Goal: Task Accomplishment & Management: Manage account settings

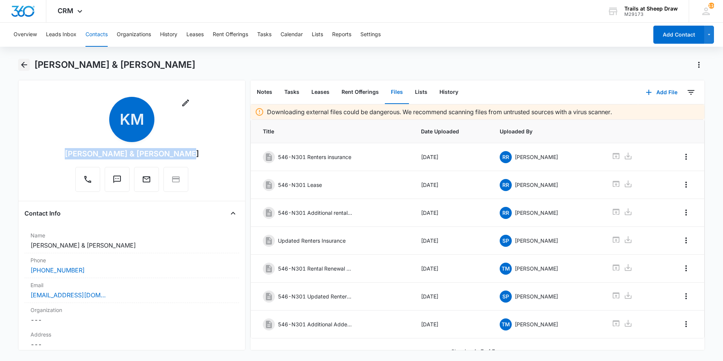
click at [26, 66] on icon "Back" at bounding box center [24, 64] width 9 height 9
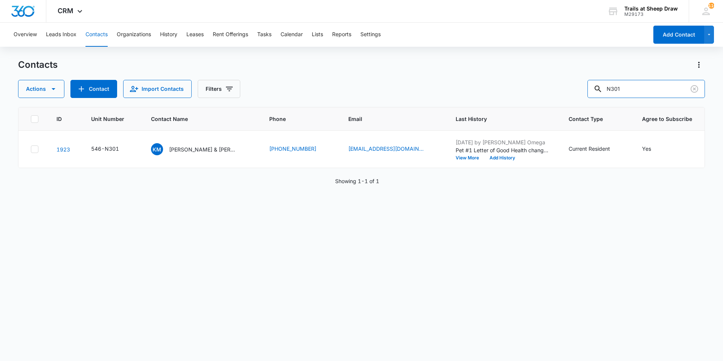
drag, startPoint x: 639, startPoint y: 90, endPoint x: 524, endPoint y: 94, distance: 115.3
click at [524, 94] on div "Actions Contact Import Contacts Filters N301" at bounding box center [361, 89] width 687 height 18
type input "B206"
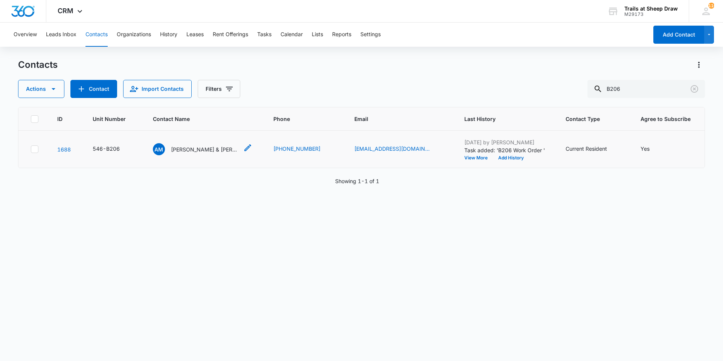
click at [209, 153] on div "AM [PERSON_NAME] & [PERSON_NAME]" at bounding box center [196, 149] width 86 height 12
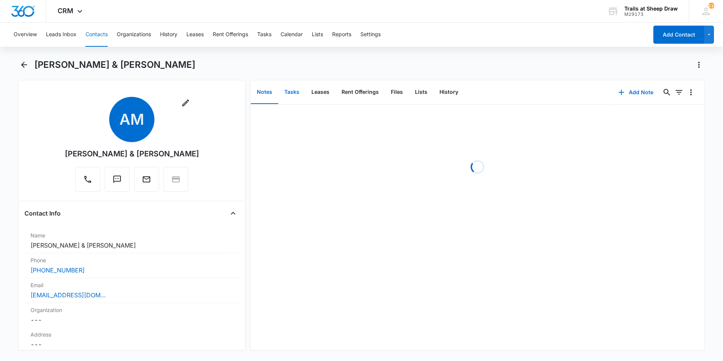
click at [295, 89] on button "Tasks" at bounding box center [291, 92] width 27 height 23
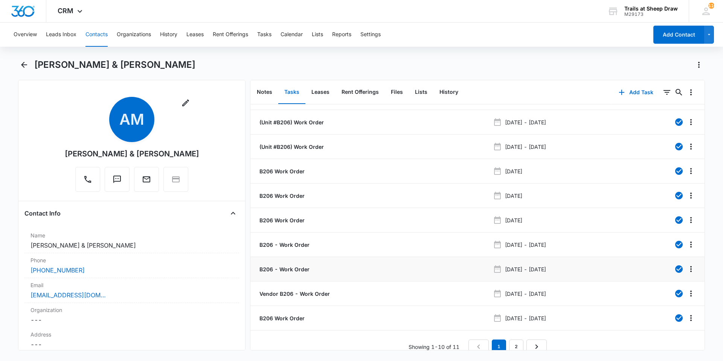
scroll to position [28, 0]
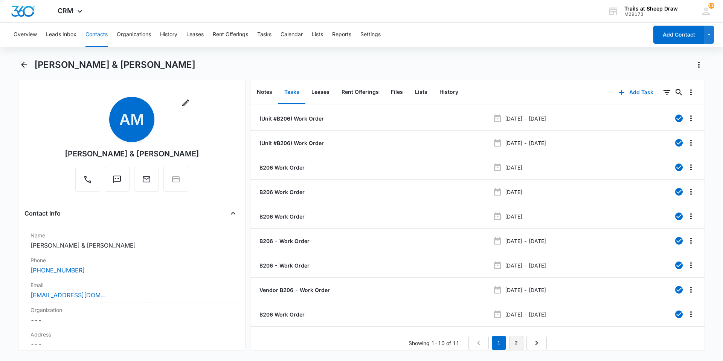
click at [512, 337] on link "2" at bounding box center [516, 343] width 14 height 14
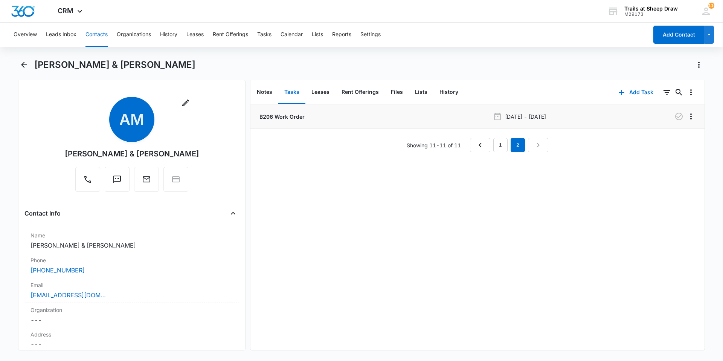
click at [271, 115] on p "B206 Work Order" at bounding box center [281, 117] width 47 height 8
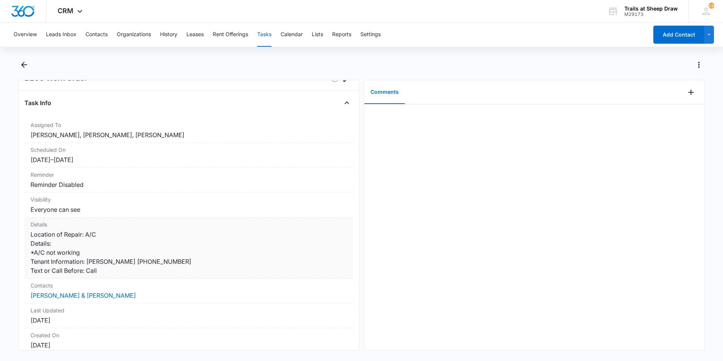
scroll to position [38, 0]
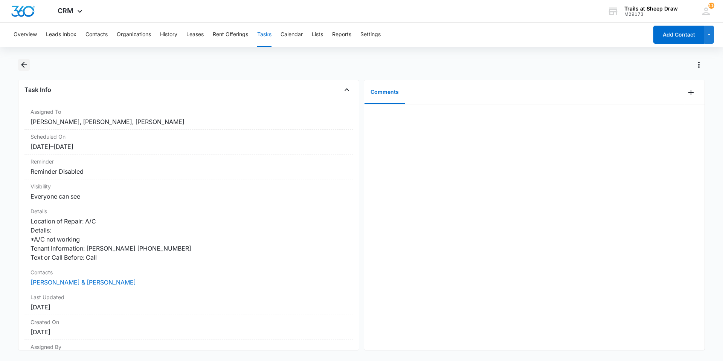
click at [23, 64] on icon "Back" at bounding box center [24, 65] width 6 height 6
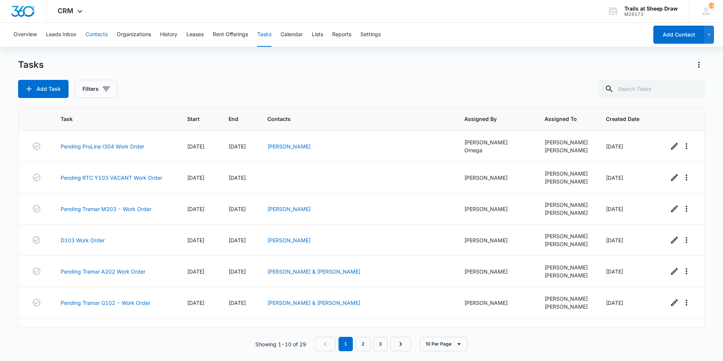
click at [103, 37] on button "Contacts" at bounding box center [97, 35] width 22 height 24
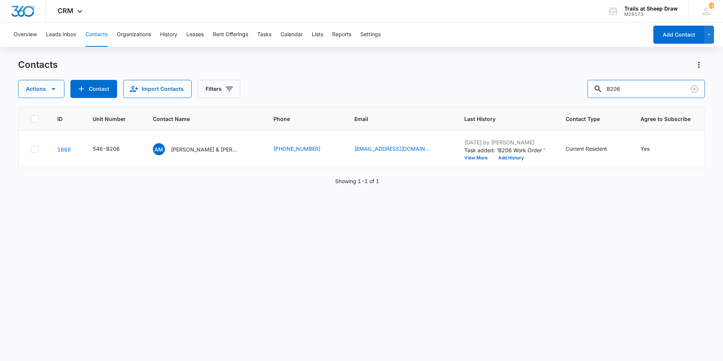
drag, startPoint x: 649, startPoint y: 87, endPoint x: 526, endPoint y: 92, distance: 122.5
click at [526, 92] on div "Actions Contact Import Contacts Filters B206" at bounding box center [361, 89] width 687 height 18
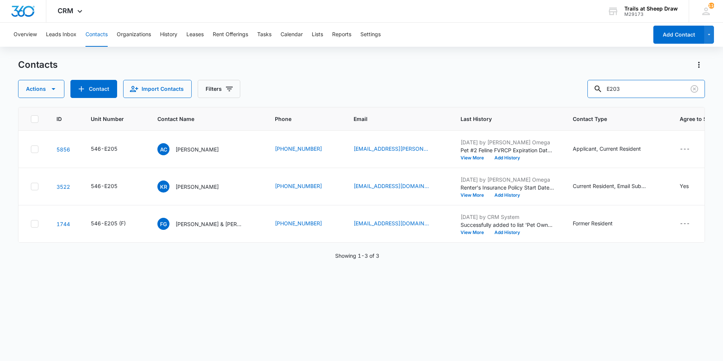
type input "E203"
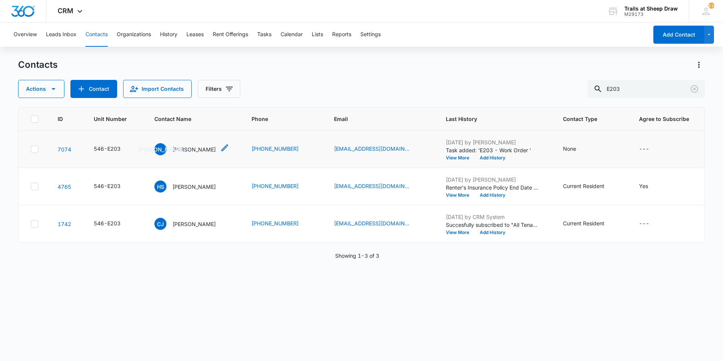
click at [206, 149] on p "[PERSON_NAME]" at bounding box center [194, 149] width 43 height 8
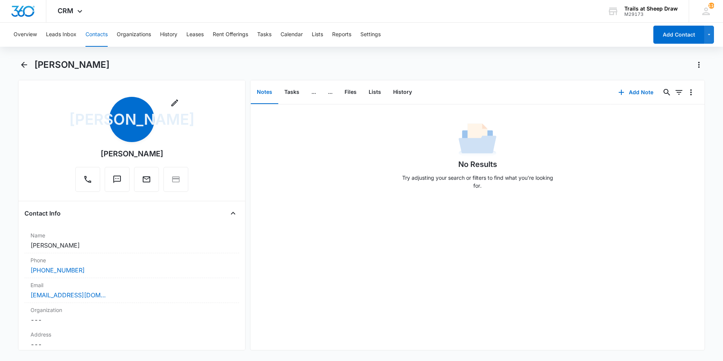
drag, startPoint x: 174, startPoint y: 158, endPoint x: 92, endPoint y: 151, distance: 82.4
click at [92, 151] on div "Remove JA [PERSON_NAME]" at bounding box center [131, 144] width 113 height 95
copy div "[PERSON_NAME]"
click at [26, 67] on icon "Back" at bounding box center [24, 64] width 9 height 9
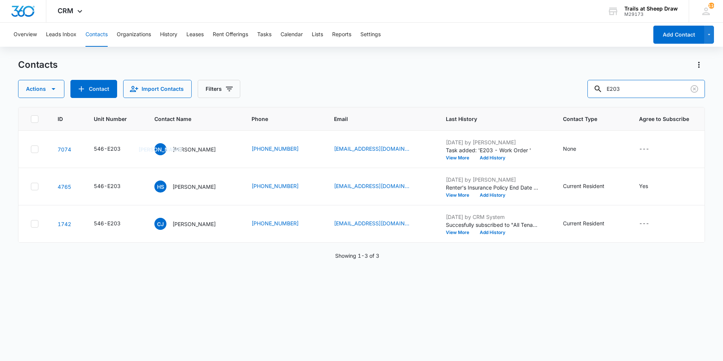
drag, startPoint x: 637, startPoint y: 88, endPoint x: 574, endPoint y: 95, distance: 62.9
click at [574, 95] on div "Actions Contact Import Contacts Filters E203" at bounding box center [361, 89] width 687 height 18
type input "I104"
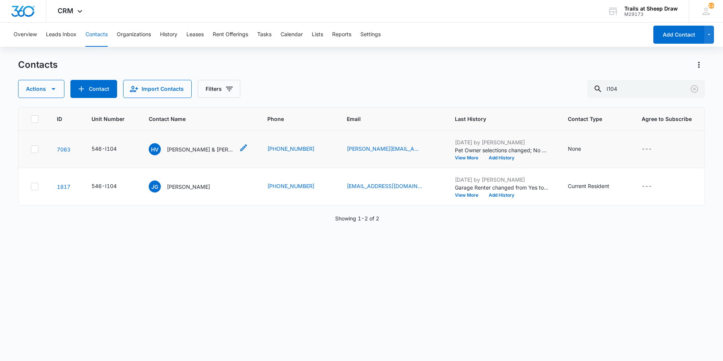
click at [173, 148] on p "[PERSON_NAME] & [PERSON_NAME]" at bounding box center [201, 149] width 68 height 8
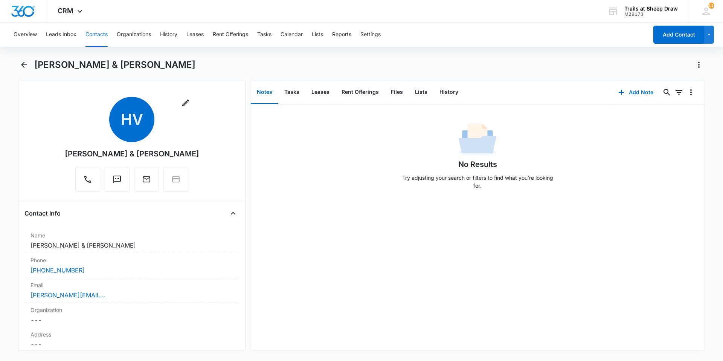
drag, startPoint x: 205, startPoint y: 153, endPoint x: 55, endPoint y: 153, distance: 150.3
click at [55, 153] on div "Remove HV [PERSON_NAME] & [PERSON_NAME]" at bounding box center [131, 146] width 215 height 98
copy div "[PERSON_NAME] & [PERSON_NAME]"
click at [31, 68] on div "[PERSON_NAME] & [PERSON_NAME]" at bounding box center [361, 69] width 687 height 21
click at [18, 66] on button "Back" at bounding box center [24, 65] width 12 height 12
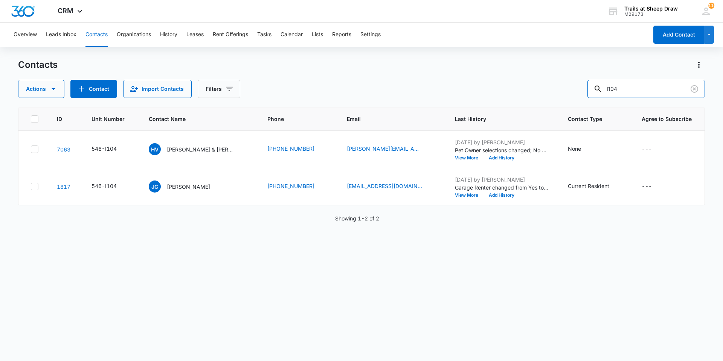
drag, startPoint x: 634, startPoint y: 93, endPoint x: 553, endPoint y: 104, distance: 82.5
click at [553, 104] on div "Contacts Actions Contact Import Contacts Filters I104 ID Unit Number Contact Na…" at bounding box center [361, 209] width 687 height 301
type input "U205"
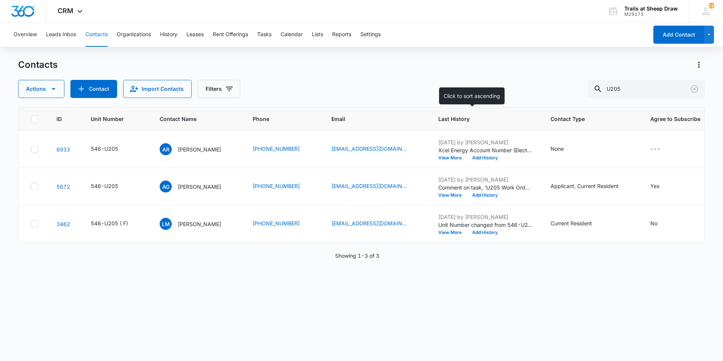
click at [434, 94] on div "Actions Contact Import Contacts Filters U205" at bounding box center [361, 89] width 687 height 18
drag, startPoint x: 637, startPoint y: 74, endPoint x: 639, endPoint y: 87, distance: 13.4
click at [628, 81] on div "Contacts Actions Contact Import Contacts Filters U205" at bounding box center [361, 78] width 687 height 39
drag, startPoint x: 629, startPoint y: 84, endPoint x: 575, endPoint y: 87, distance: 54.0
click at [575, 87] on div "Actions Contact Import Contacts Filters U205" at bounding box center [361, 89] width 687 height 18
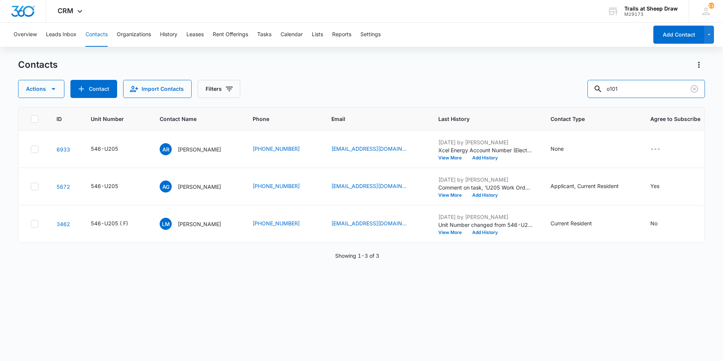
type input "o101"
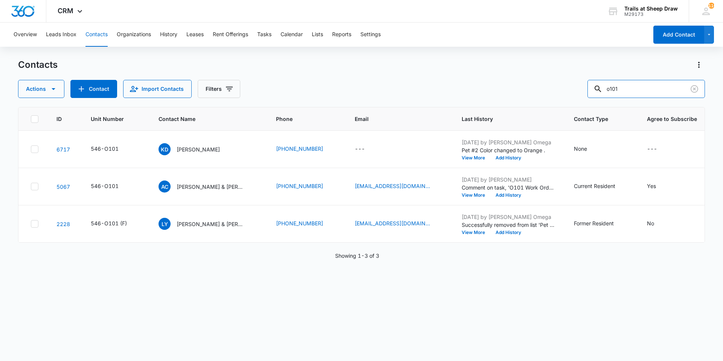
drag, startPoint x: 645, startPoint y: 86, endPoint x: 582, endPoint y: 100, distance: 64.4
click at [582, 100] on div "Contacts Actions Contact Import Contacts Filters o101 ID Unit Number Contact Na…" at bounding box center [361, 209] width 687 height 301
type input "k306"
